Goal: Find specific page/section: Find specific page/section

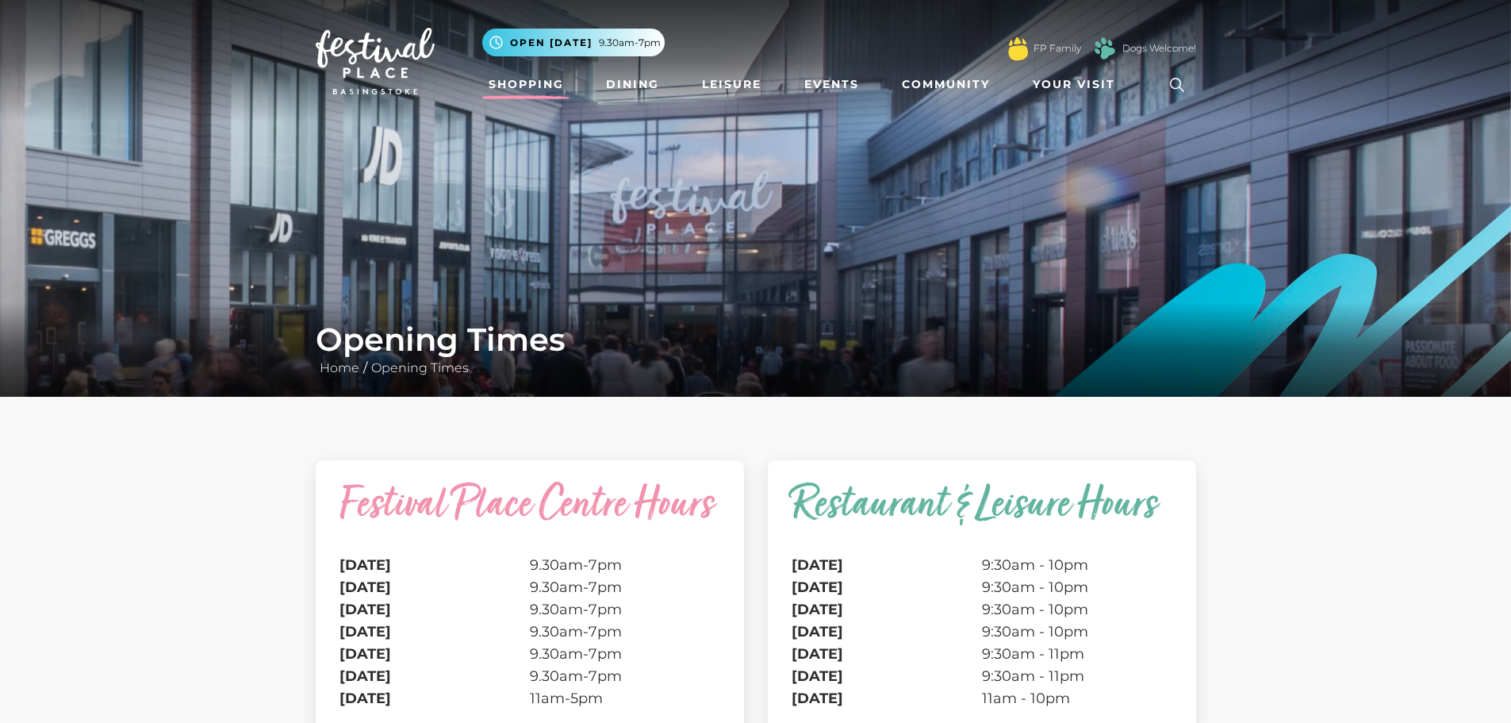
click at [534, 83] on link "Shopping" at bounding box center [526, 84] width 88 height 29
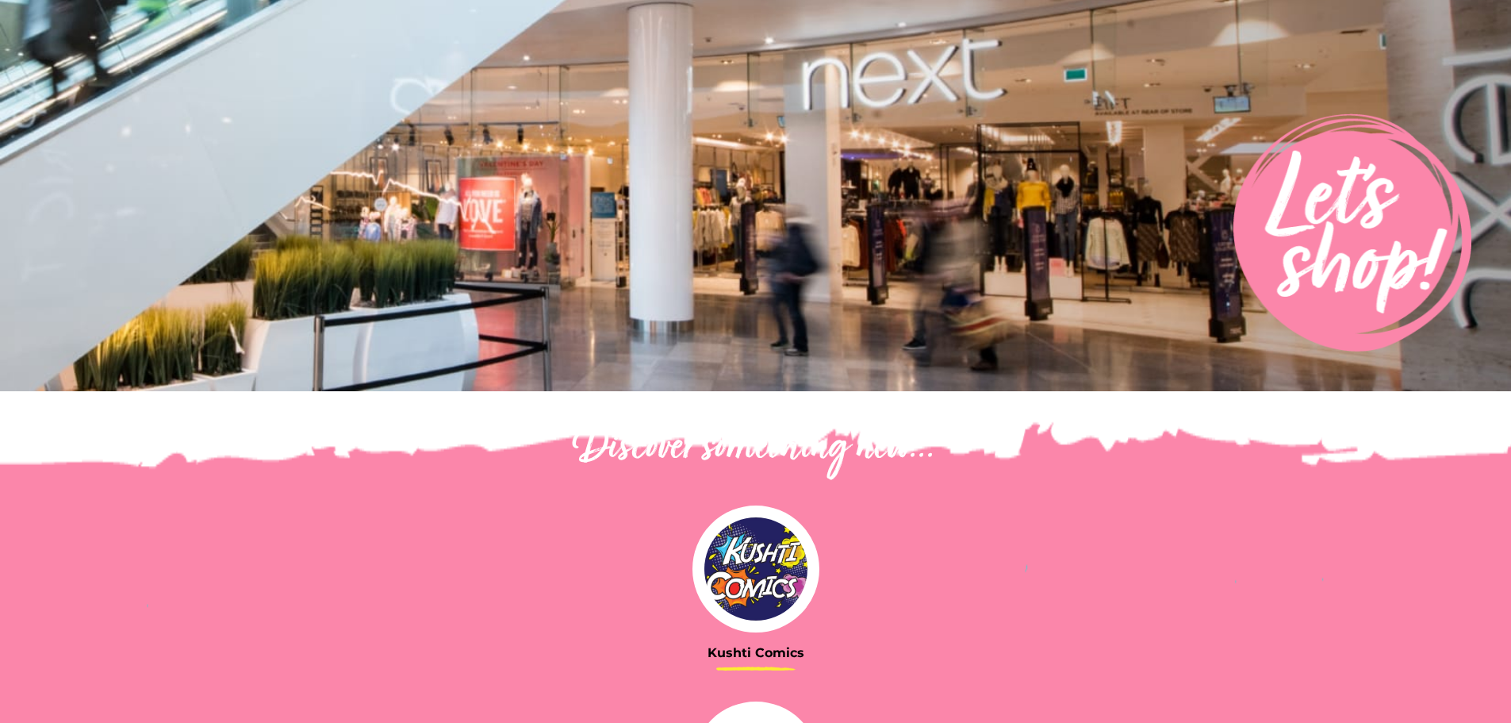
scroll to position [476, 0]
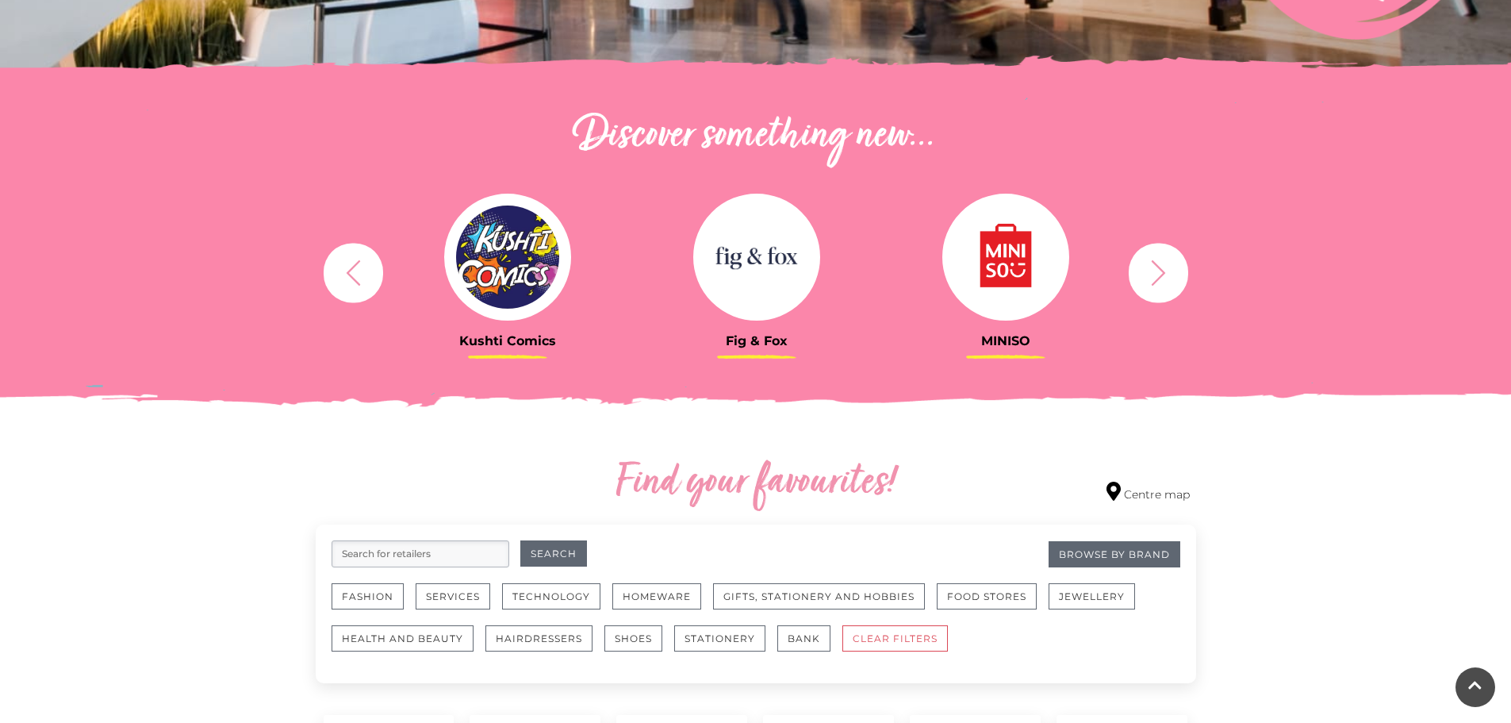
click at [1162, 274] on icon "button" at bounding box center [1158, 271] width 14 height 25
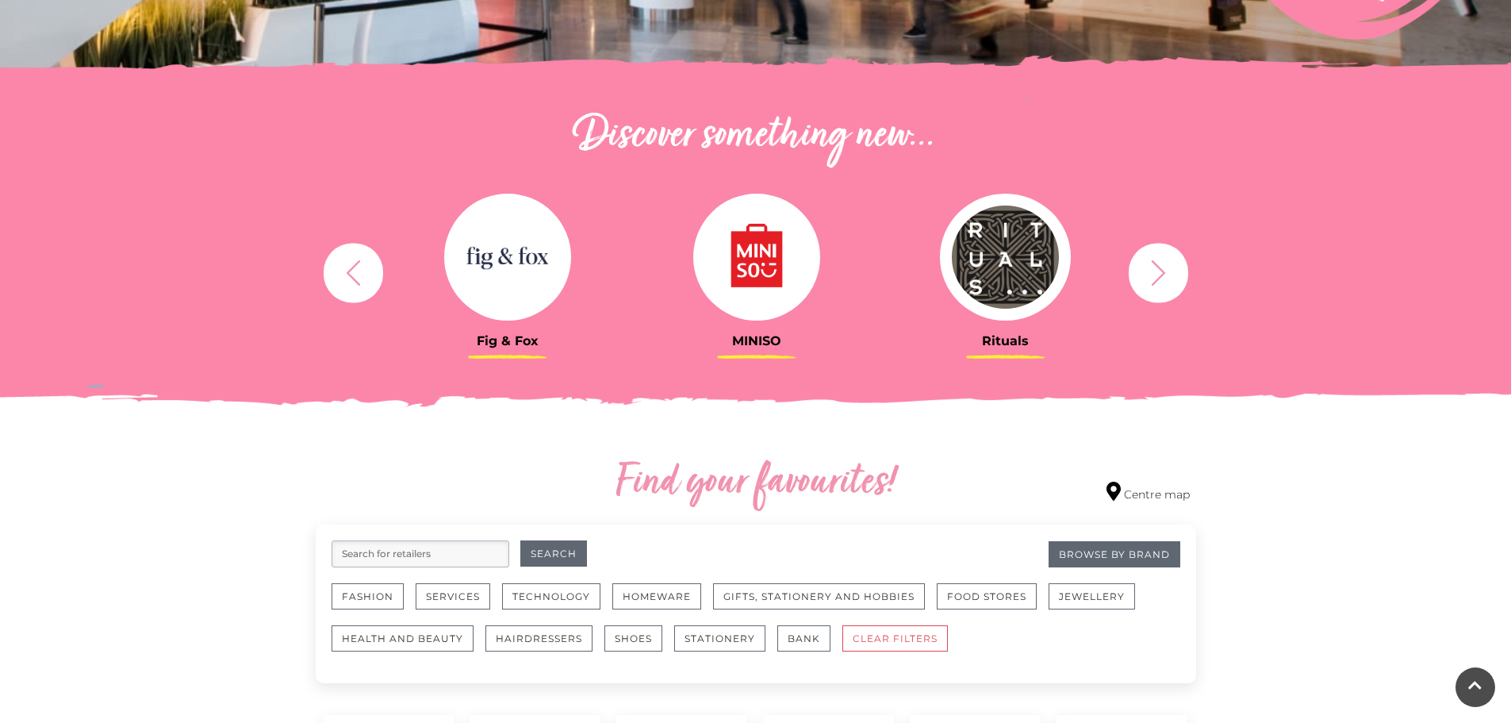
click at [1162, 274] on icon "button" at bounding box center [1158, 271] width 14 height 25
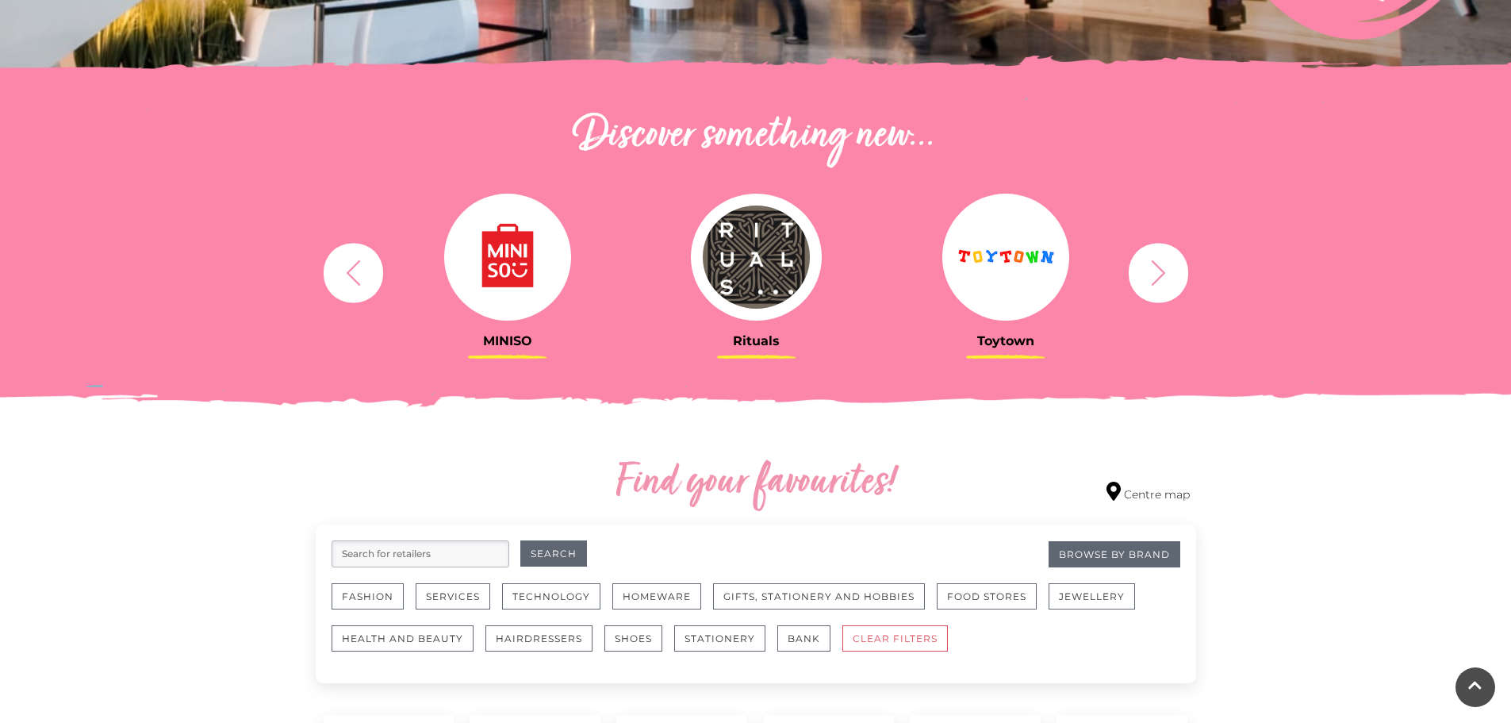
click at [1176, 268] on button "button" at bounding box center [1159, 273] width 60 height 60
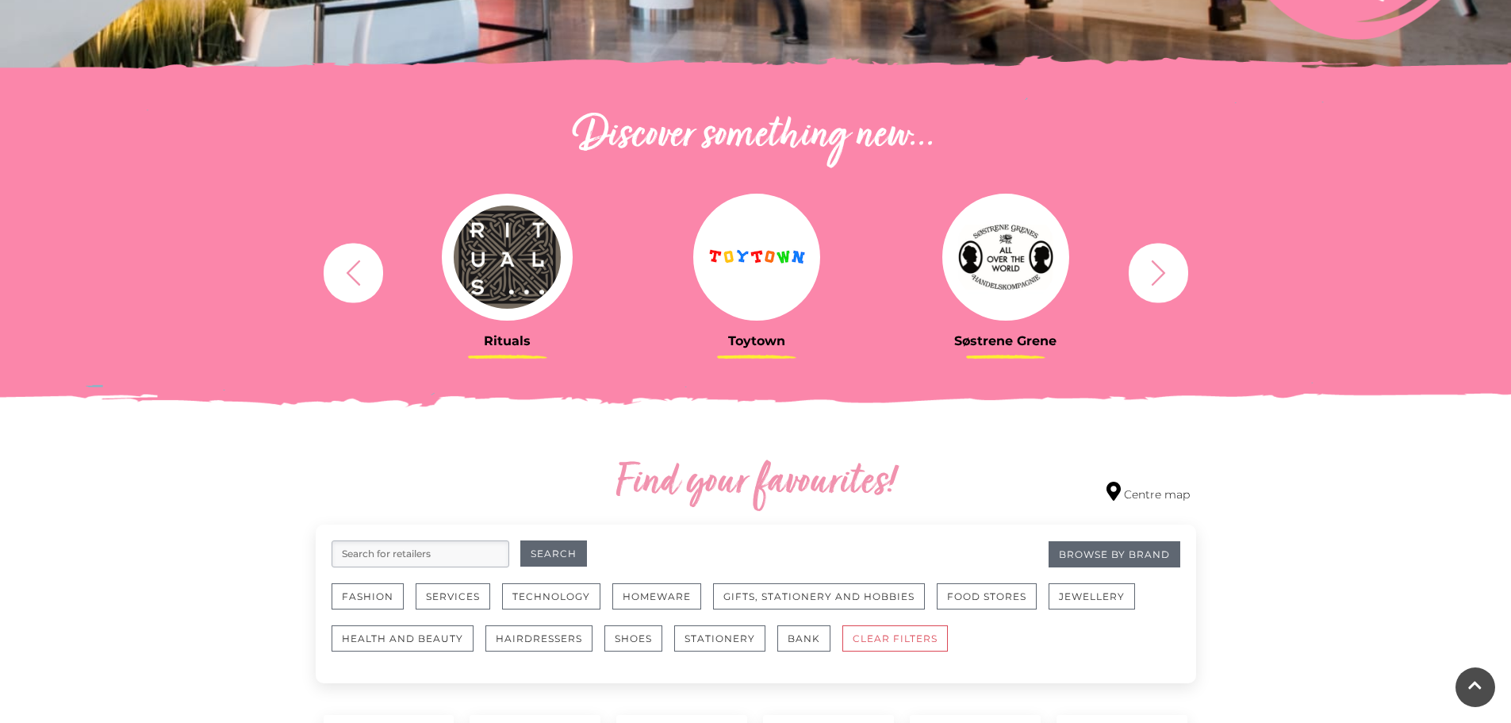
click at [751, 245] on img at bounding box center [756, 257] width 127 height 127
click at [751, 307] on img at bounding box center [756, 257] width 127 height 127
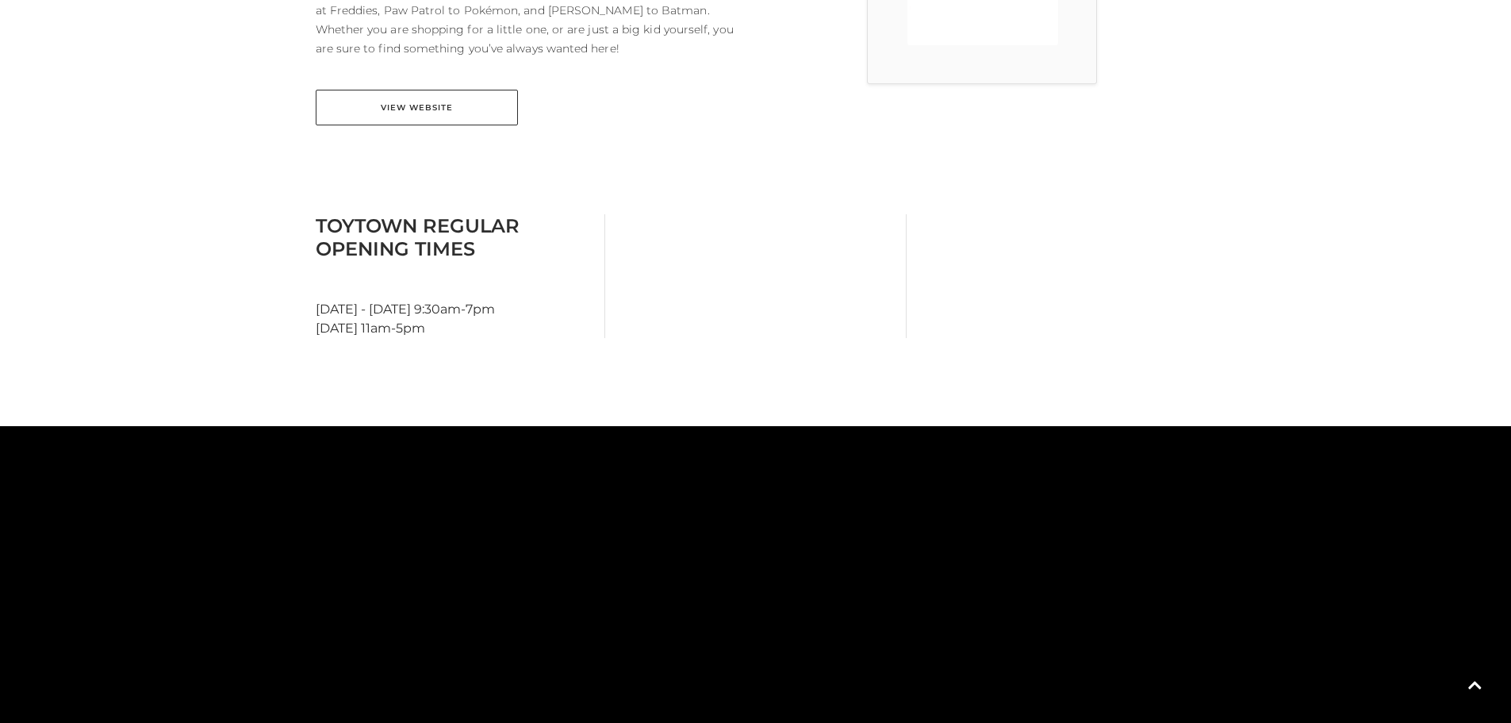
scroll to position [317, 0]
